Goal: Task Accomplishment & Management: Use online tool/utility

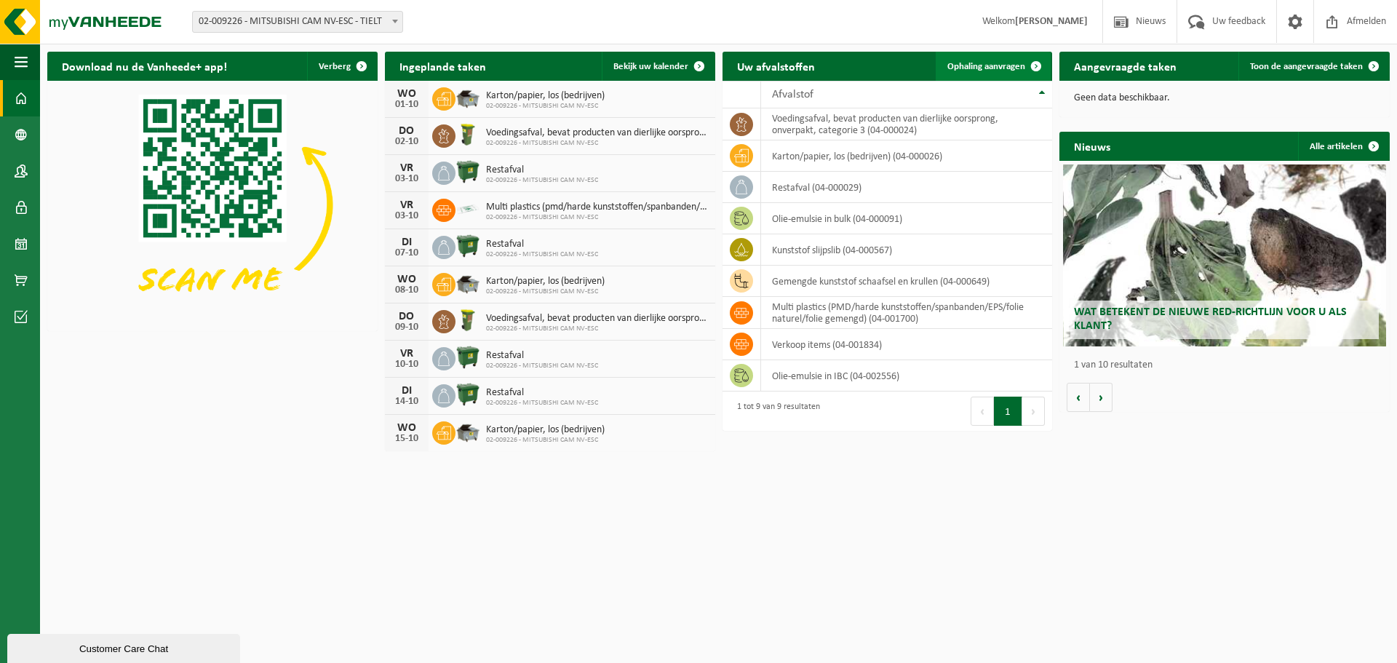
click at [969, 69] on span "Ophaling aanvragen" at bounding box center [987, 66] width 78 height 9
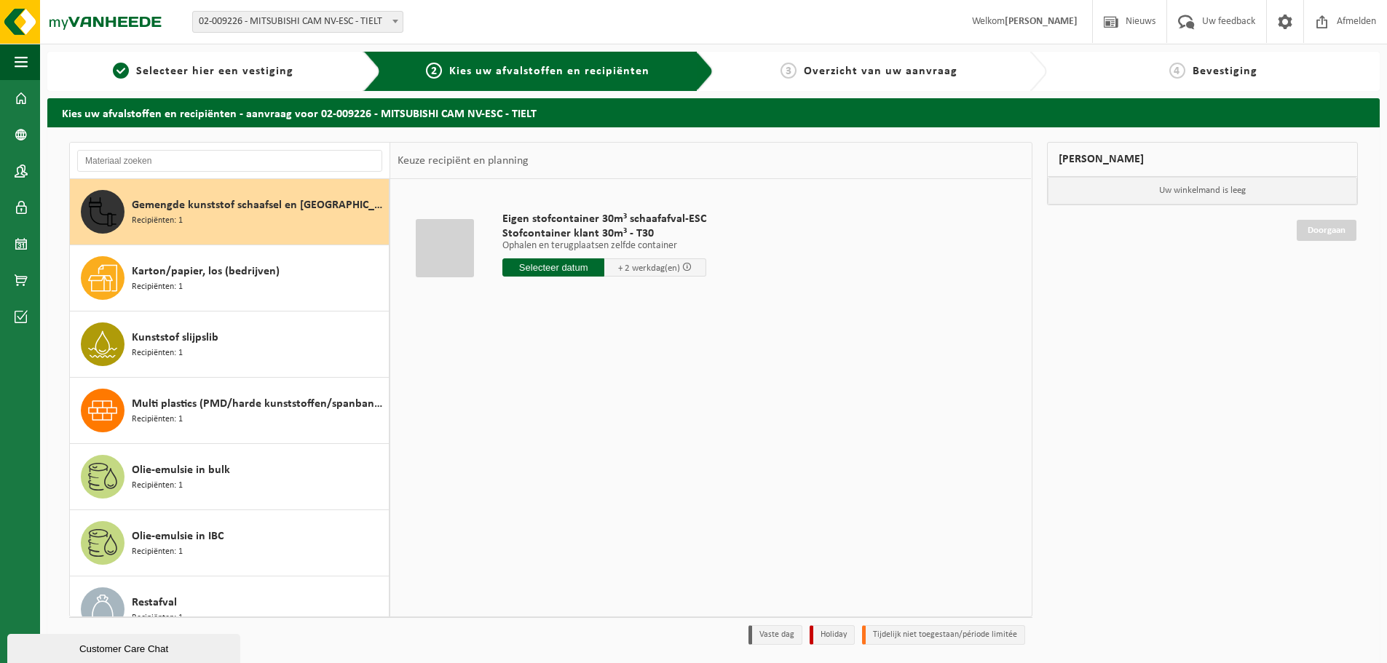
click at [553, 272] on input "text" at bounding box center [553, 267] width 102 height 18
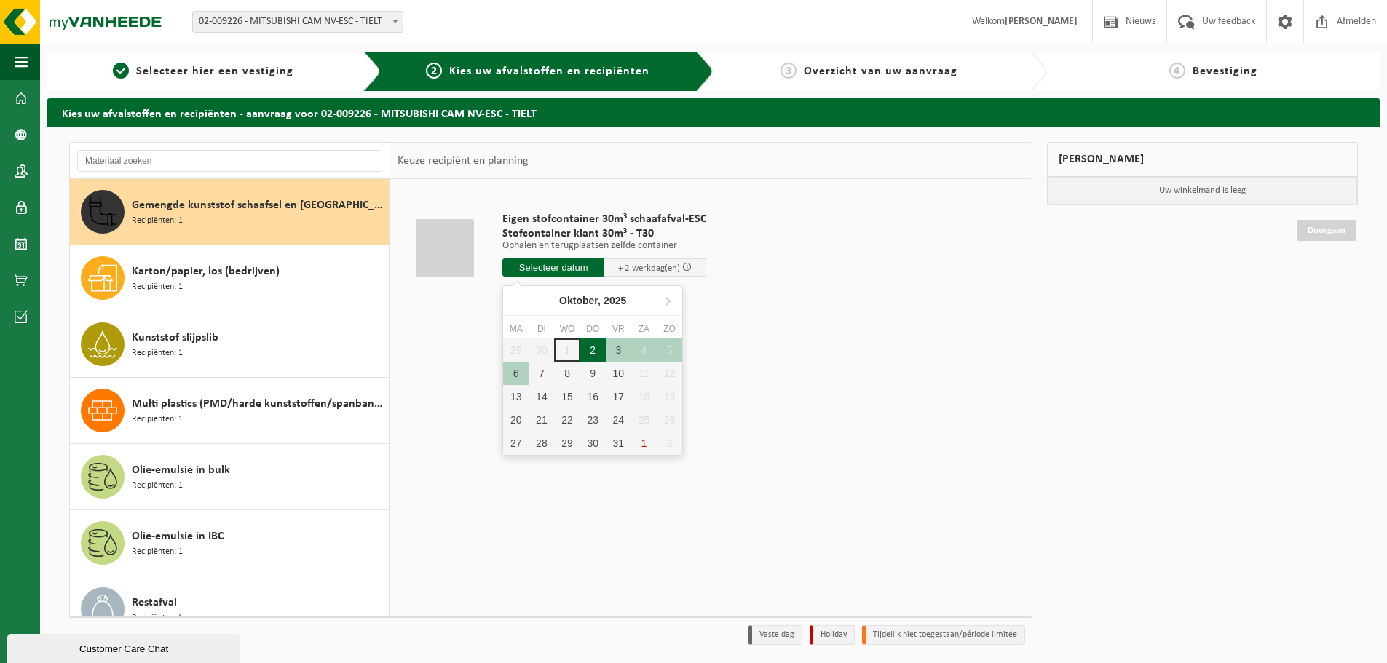
click at [590, 349] on div "2" at bounding box center [592, 349] width 25 height 23
type input "Van 2025-10-02"
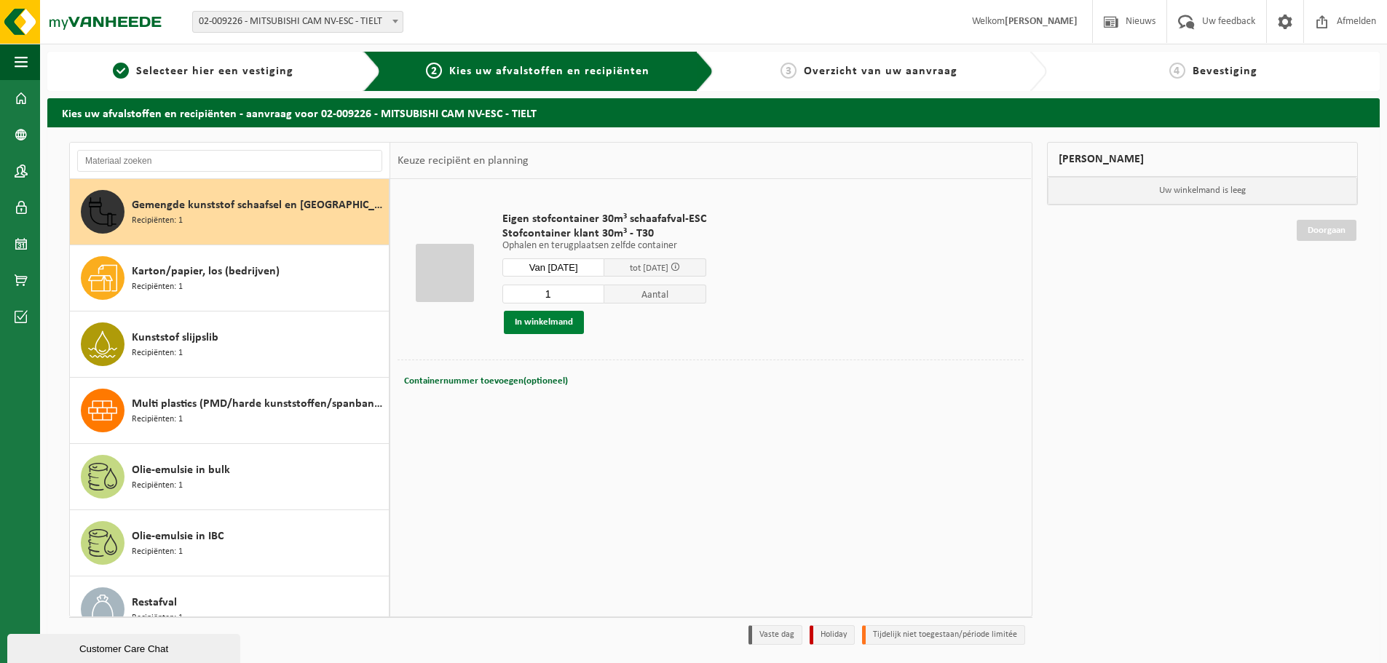
click at [571, 330] on button "In winkelmand" at bounding box center [544, 322] width 80 height 23
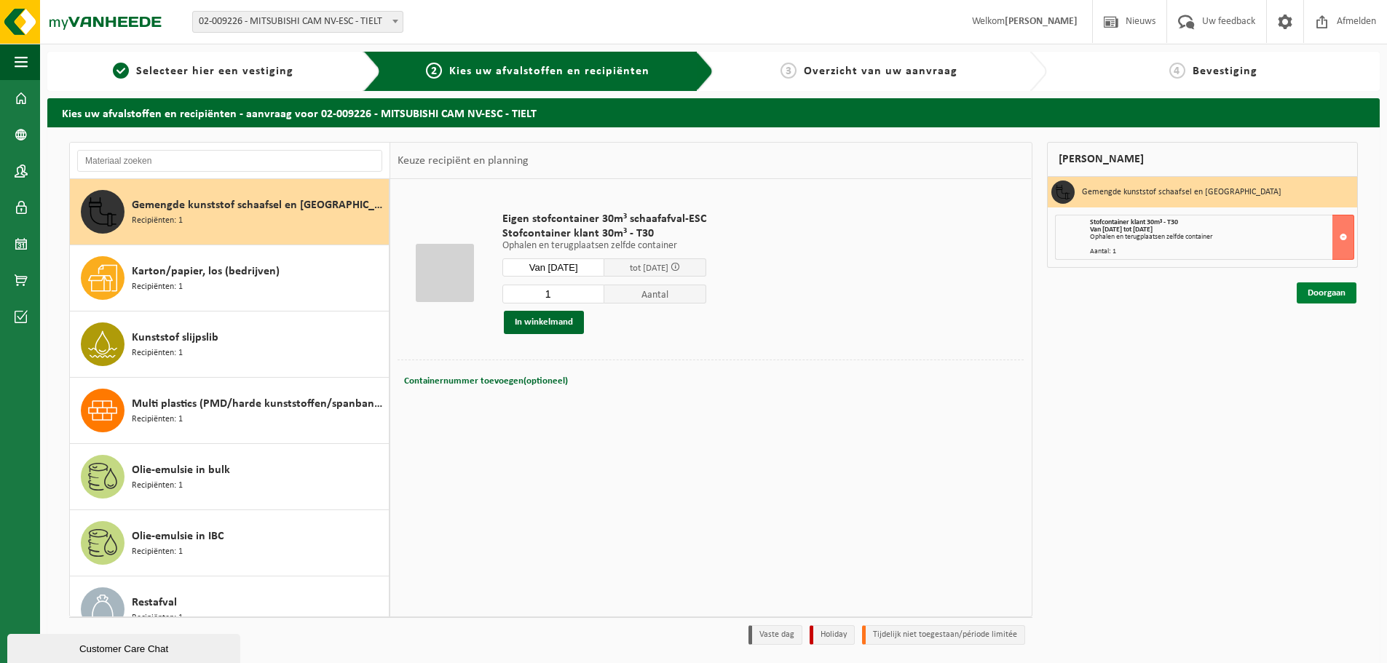
click at [1326, 291] on link "Doorgaan" at bounding box center [1326, 292] width 60 height 21
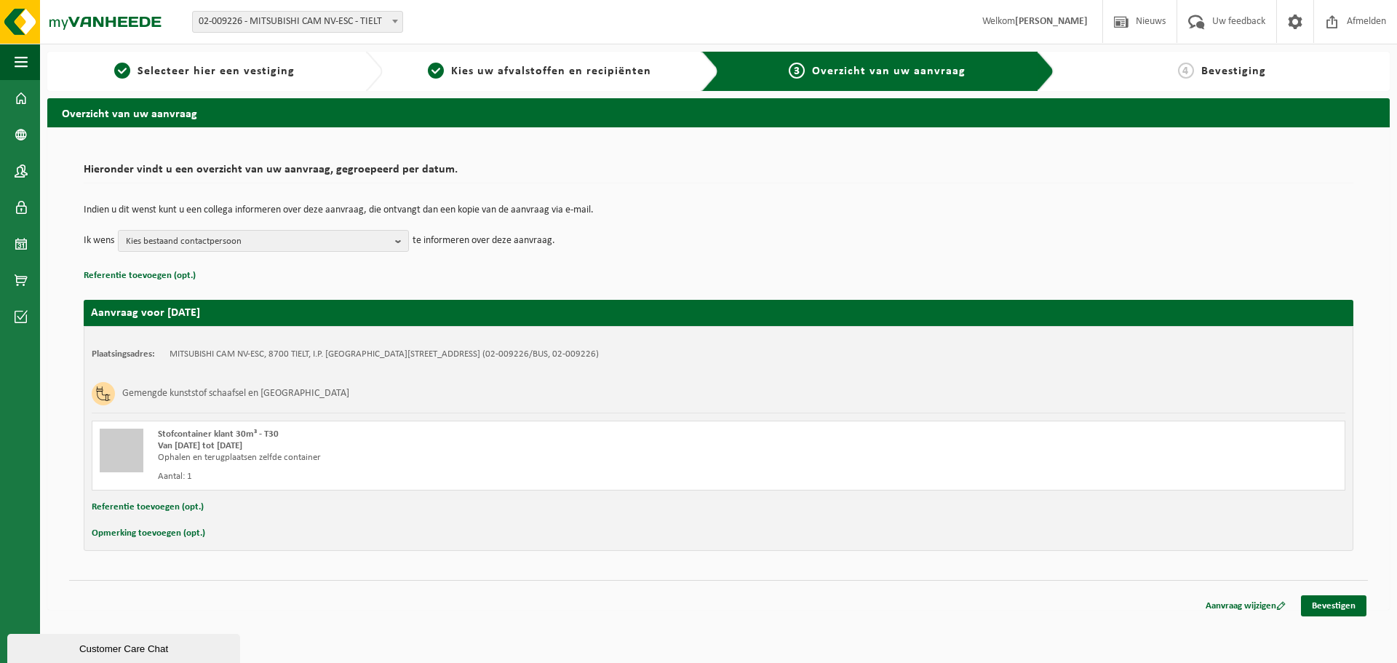
click at [149, 531] on button "Opmerking toevoegen (opt.)" at bounding box center [149, 533] width 114 height 19
click at [402, 530] on input "text" at bounding box center [747, 535] width 1168 height 22
drag, startPoint x: 354, startPoint y: 536, endPoint x: 168, endPoint y: 540, distance: 185.6
click at [168, 540] on input "Graag ophalen in de namiddag, vanaf 13u" at bounding box center [747, 535] width 1168 height 22
type input "Graag ophalen in de namiddag, vanaf 13u"
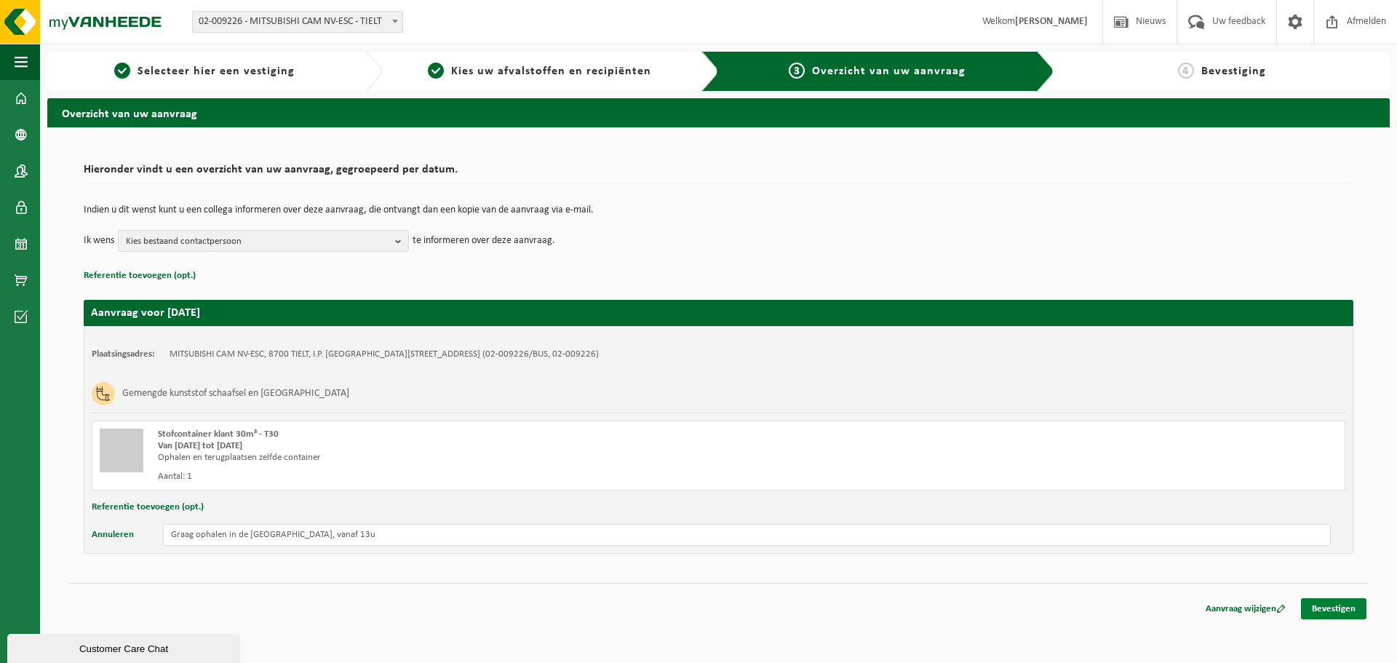
click at [1332, 610] on link "Bevestigen" at bounding box center [1334, 608] width 66 height 21
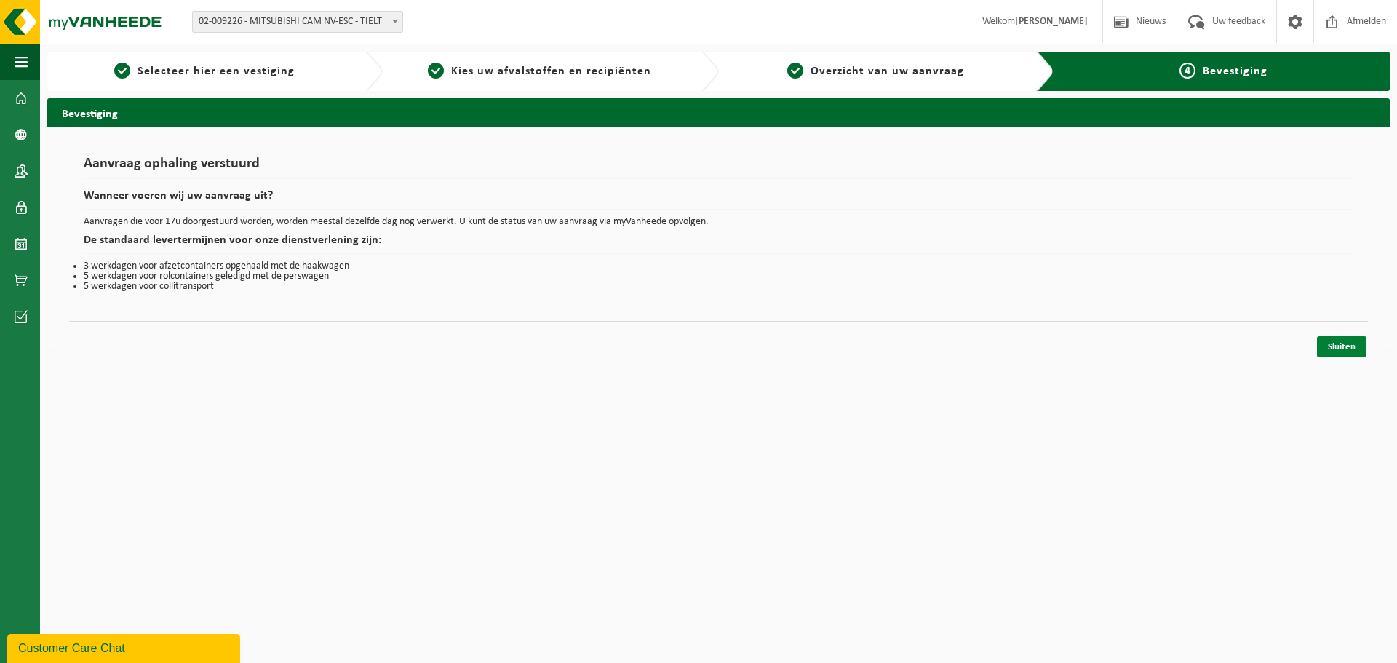
click at [1353, 344] on link "Sluiten" at bounding box center [1341, 346] width 49 height 21
